Goal: Find specific page/section: Find specific page/section

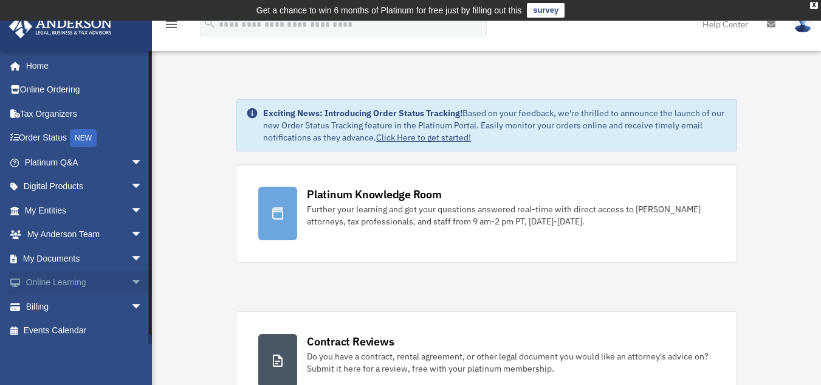
click at [97, 278] on link "Online Learning arrow_drop_down" at bounding box center [85, 283] width 153 height 24
click at [103, 257] on link "My Documents arrow_drop_down" at bounding box center [85, 258] width 153 height 24
click at [131, 255] on span "arrow_drop_down" at bounding box center [143, 258] width 24 height 25
click at [70, 286] on link "Box" at bounding box center [89, 283] width 144 height 24
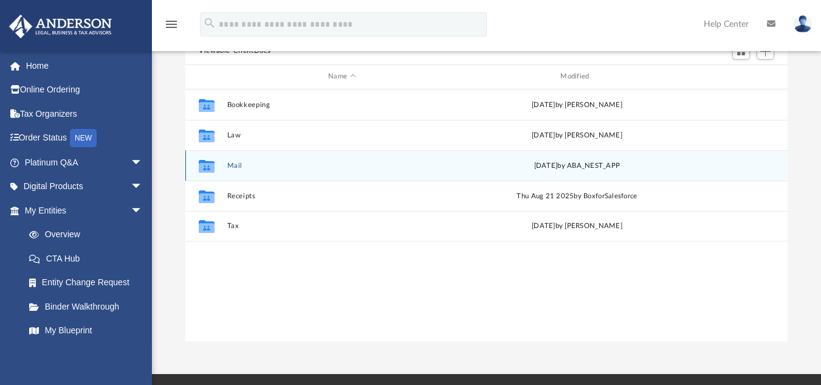
scroll to position [61, 0]
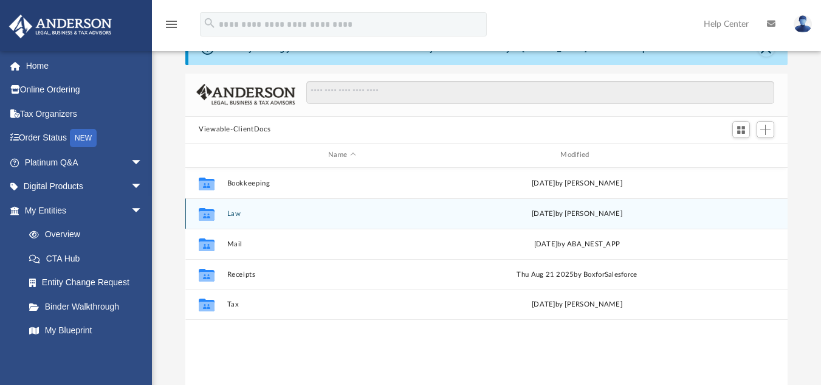
click at [243, 211] on button "Law" at bounding box center [342, 213] width 230 height 8
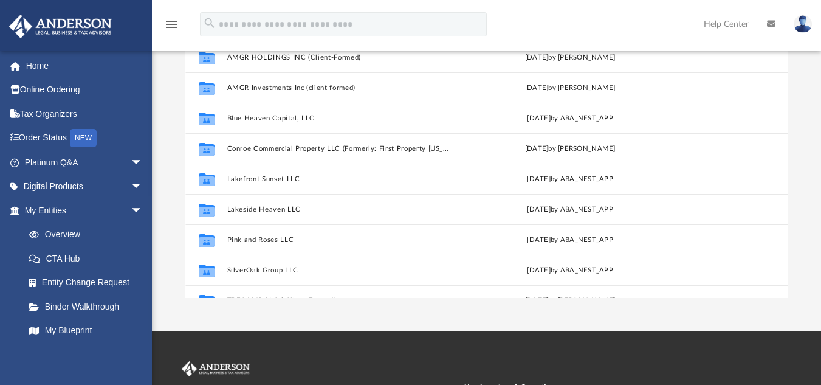
scroll to position [0, 0]
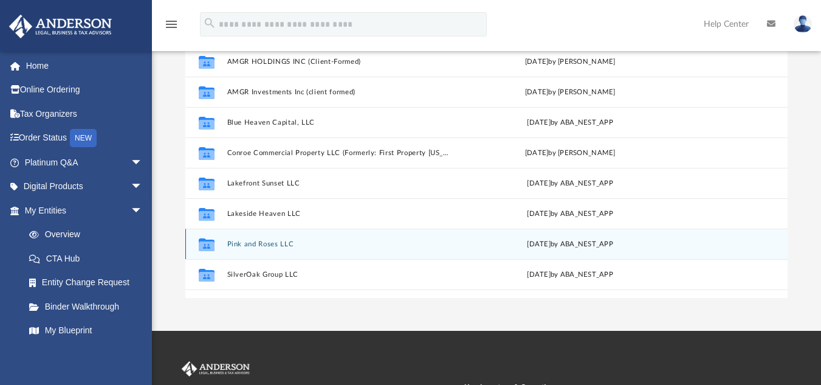
click at [263, 240] on button "Pink and Roses LLC" at bounding box center [340, 244] width 226 height 8
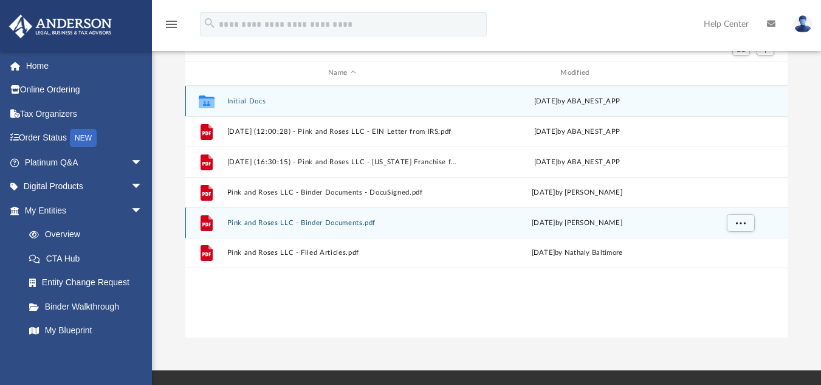
scroll to position [122, 0]
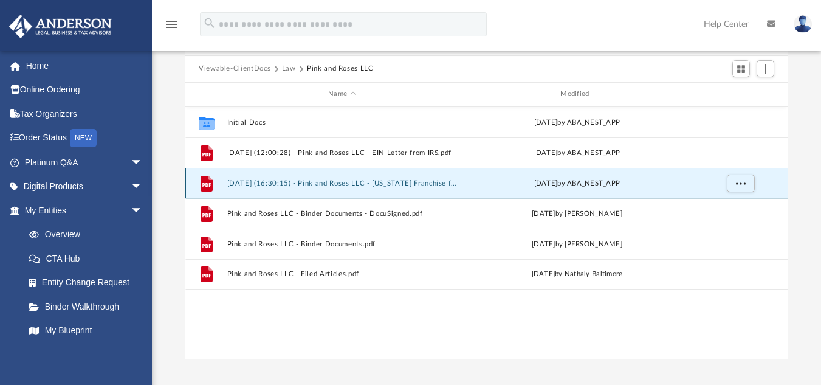
click at [427, 180] on button "[DATE] (16:30:15) - Pink and Roses LLC - [US_STATE] Franchise from [US_STATE] C…" at bounding box center [342, 183] width 230 height 8
